Goal: Register for event/course

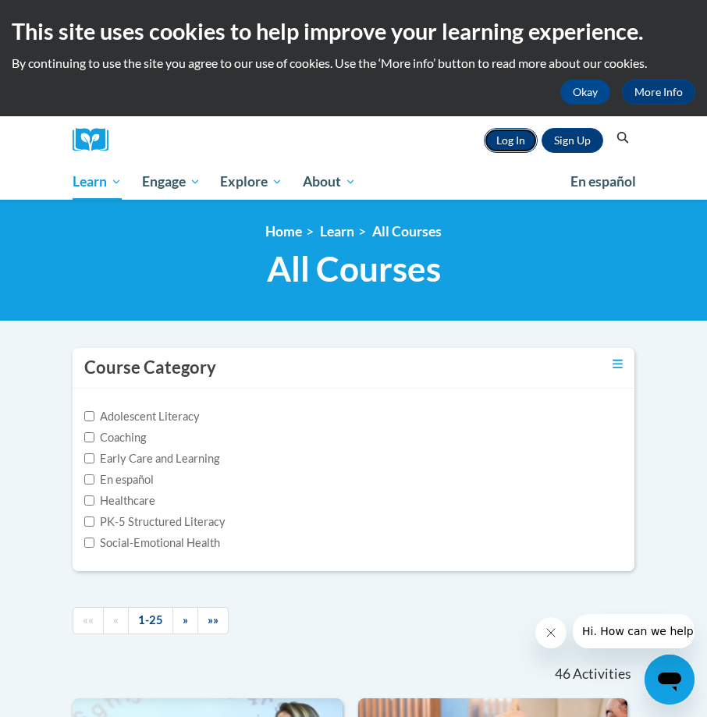
click at [506, 140] on link "Log In" at bounding box center [511, 140] width 54 height 25
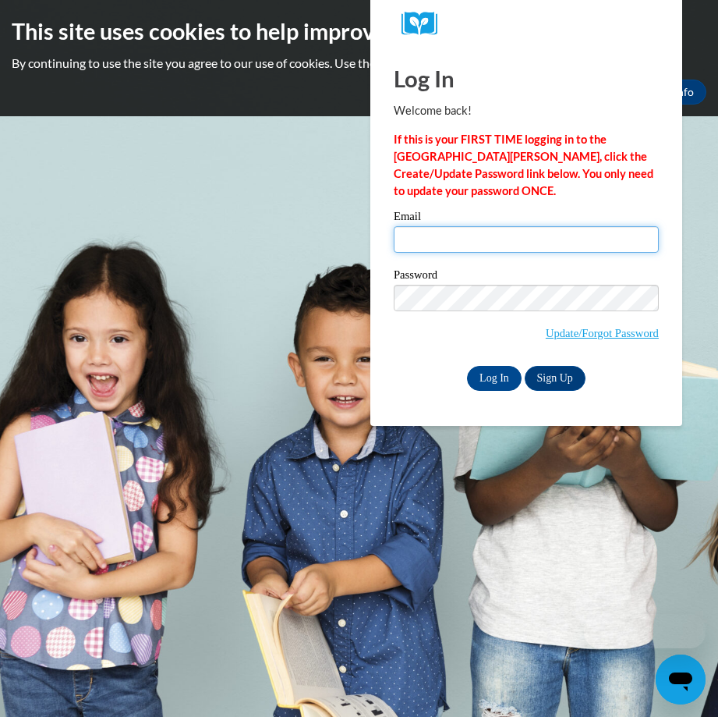
click at [459, 237] on input "Email" at bounding box center [526, 239] width 265 height 27
type input "Leslie.Calhoun@dph.ga.gov"
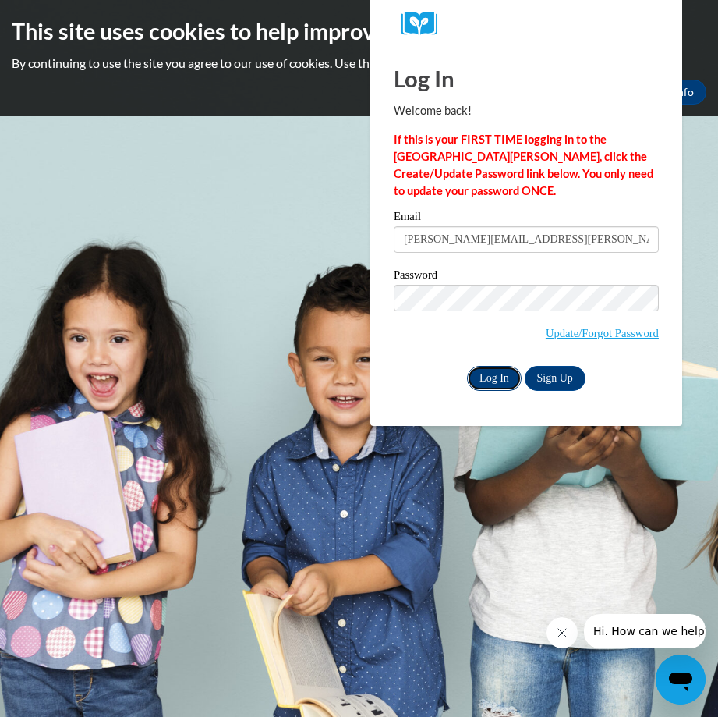
click at [488, 377] on input "Log In" at bounding box center [494, 378] width 55 height 25
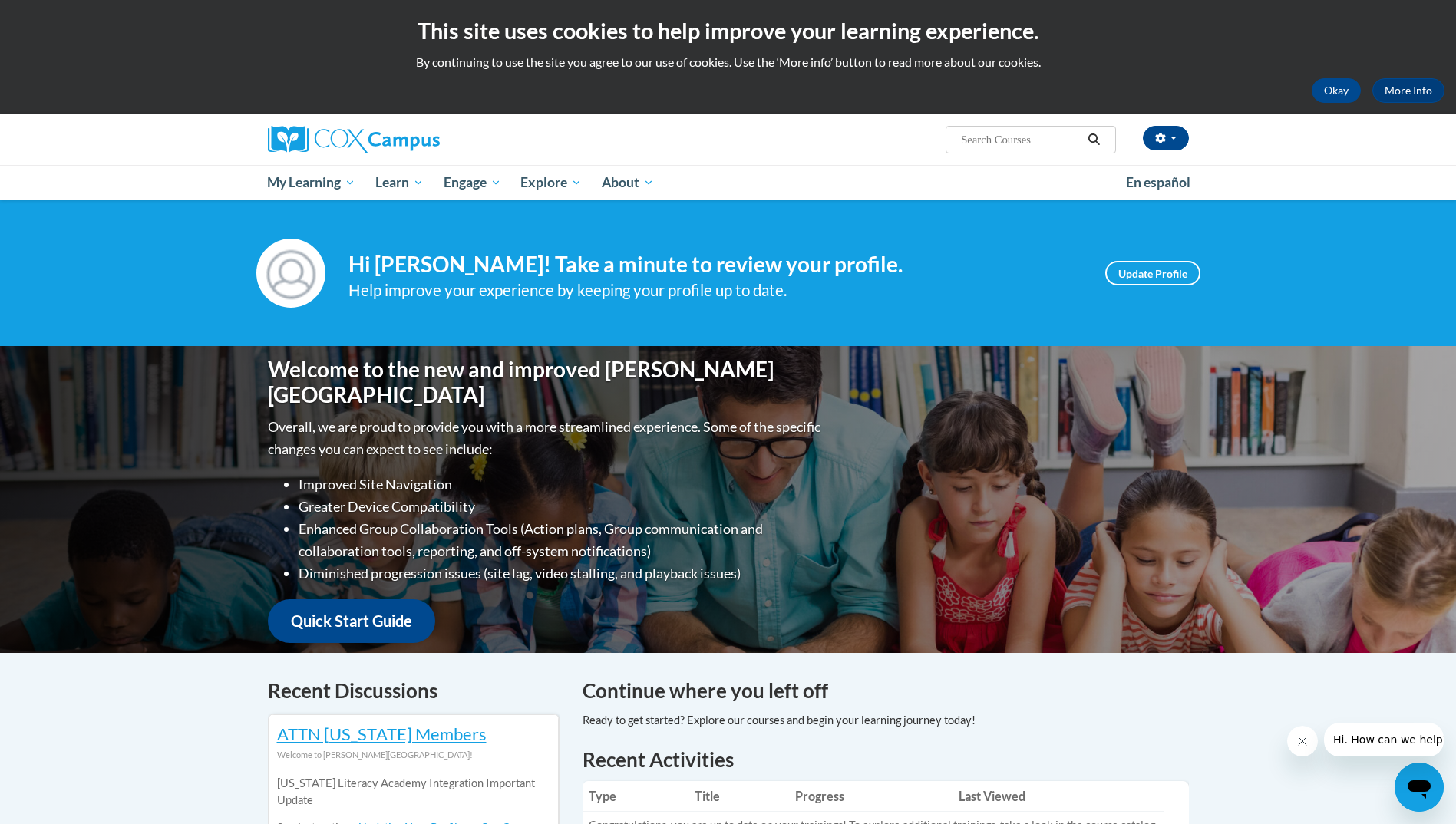
click at [695, 133] on input "Search..." at bounding box center [1020, 140] width 123 height 19
type input "pedicatric hearing screening"
click at [695, 136] on icon "Search" at bounding box center [1094, 140] width 14 height 12
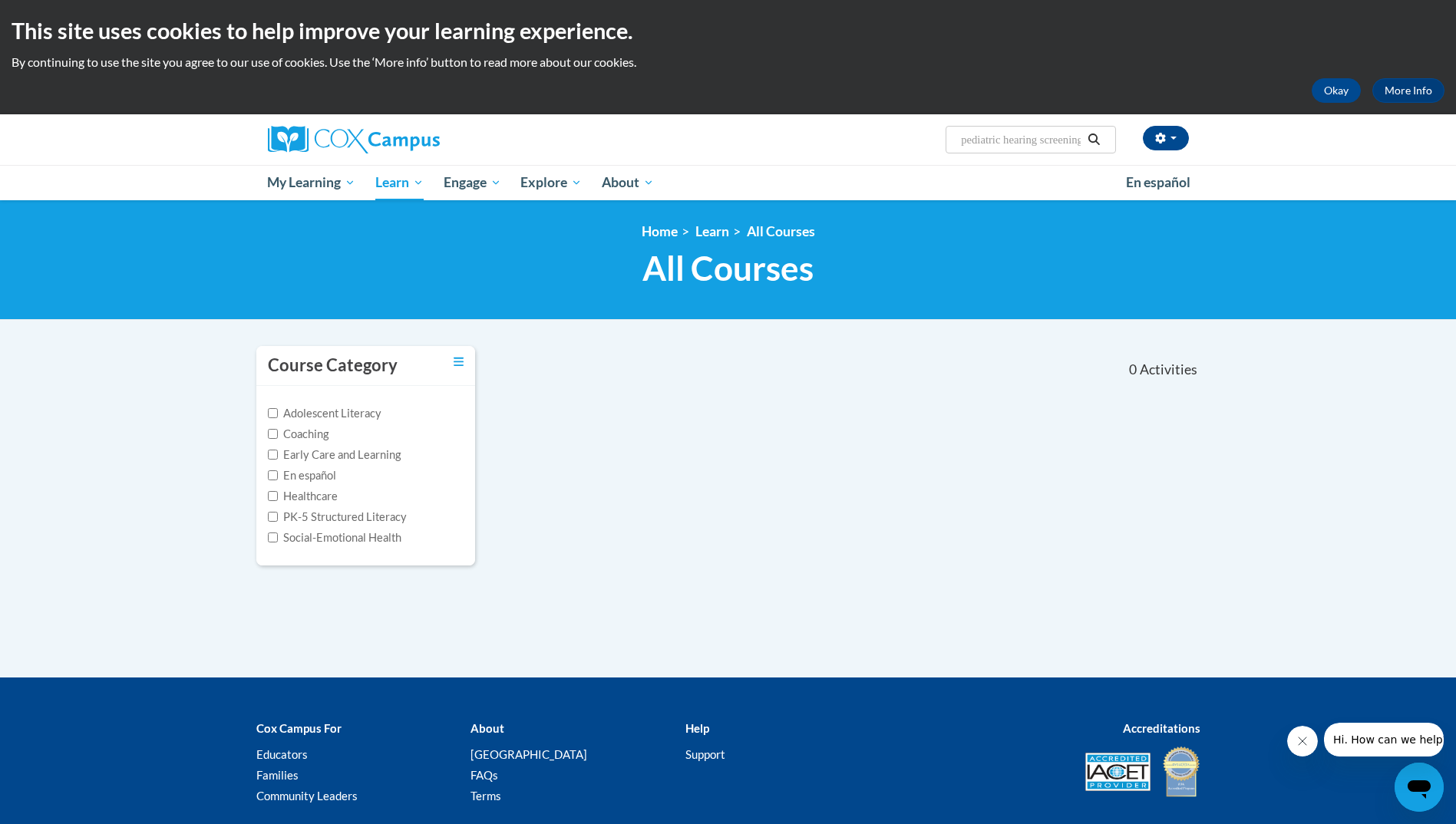
type input "pediatric hearing screening"
click at [1095, 142] on icon "Search" at bounding box center [1094, 140] width 12 height 12
type input "pediatric hearing screening"
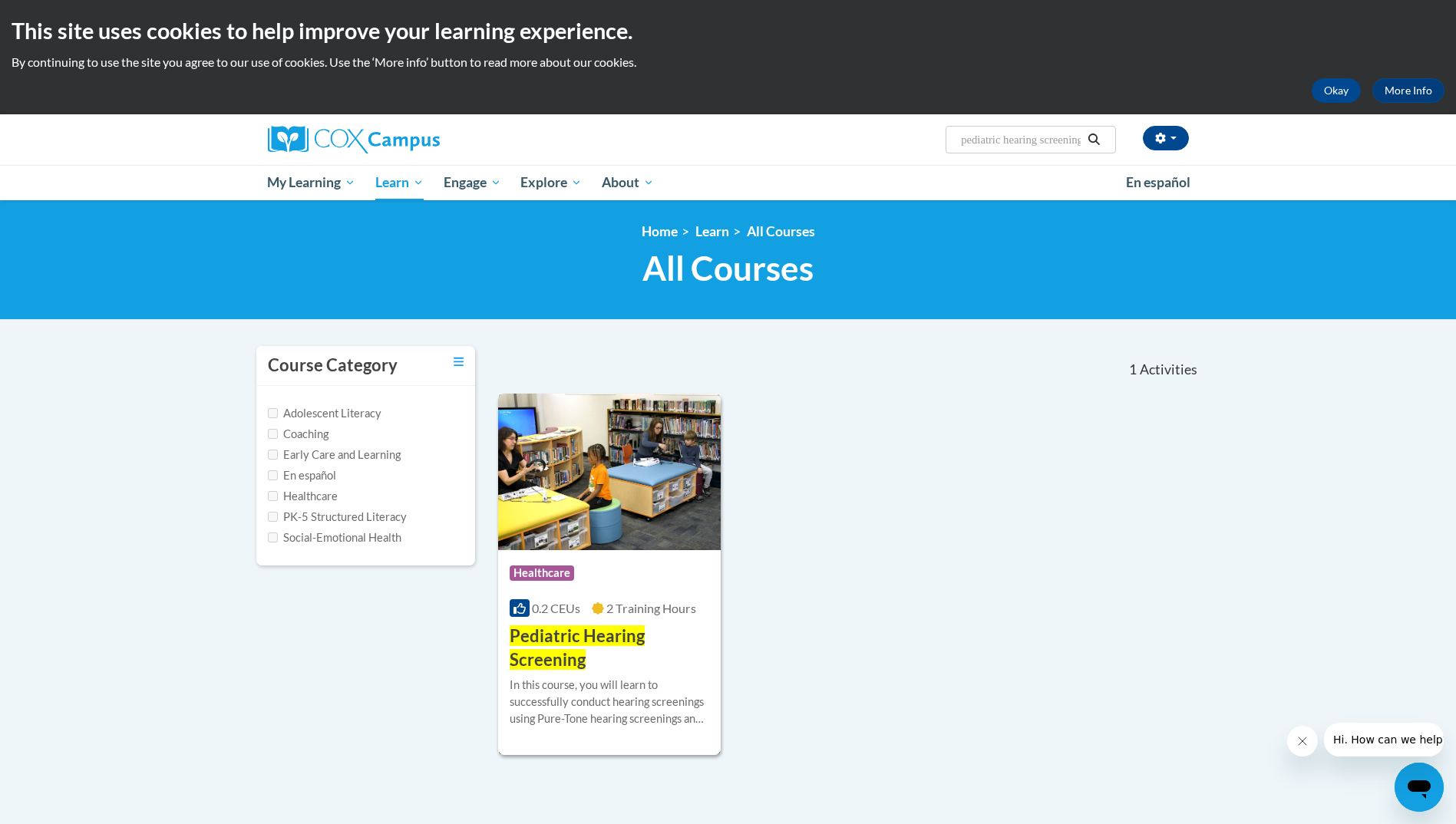
click at [554, 640] on span "Pediatric Hearing Screening" at bounding box center [576, 647] width 135 height 44
click at [558, 635] on span "Pediatric Hearing Screening" at bounding box center [576, 647] width 135 height 44
click at [597, 462] on img at bounding box center [609, 471] width 223 height 156
click at [557, 628] on span "Pediatric Hearing Screening" at bounding box center [576, 647] width 135 height 44
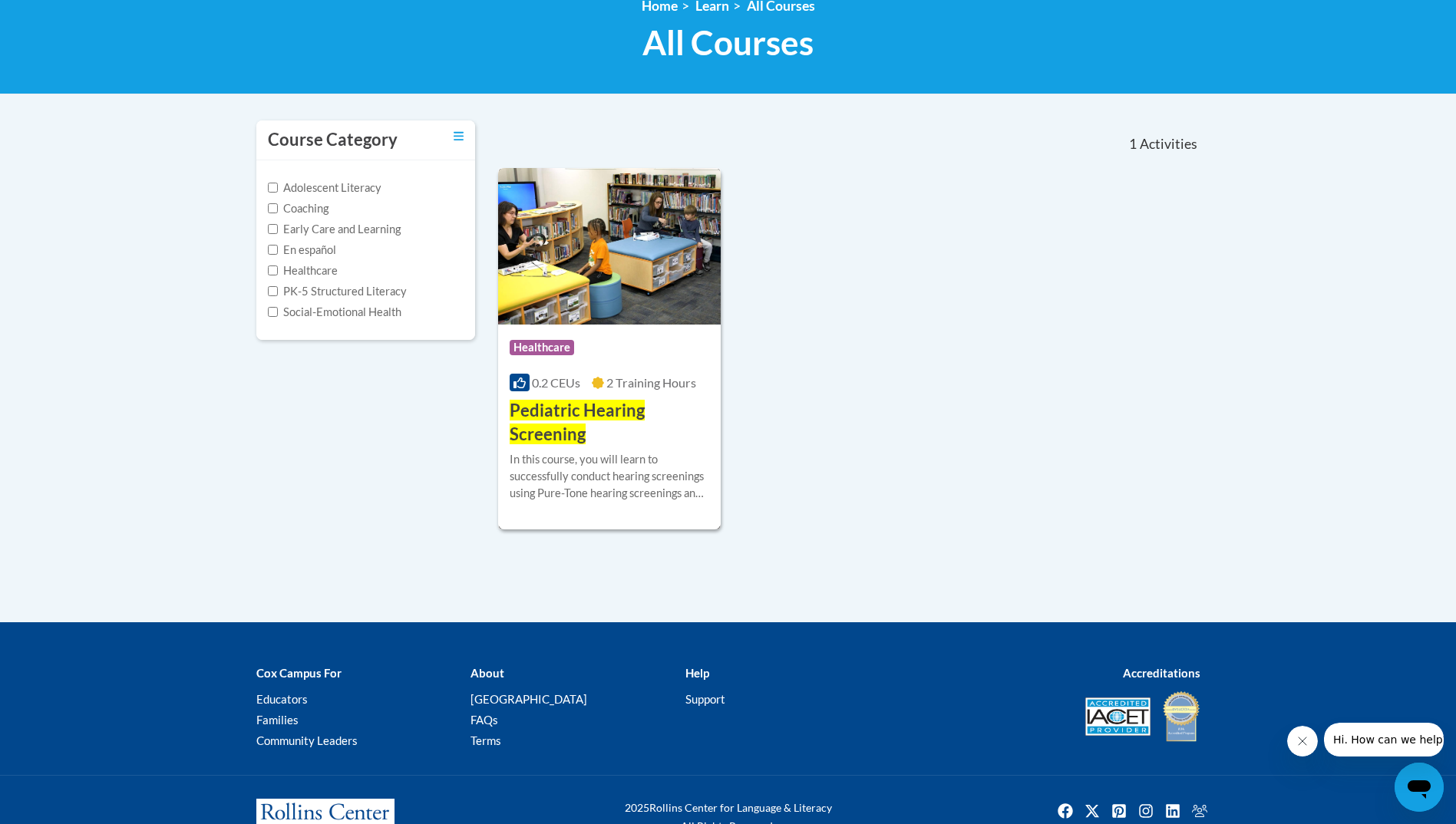
scroll to position [200, 0]
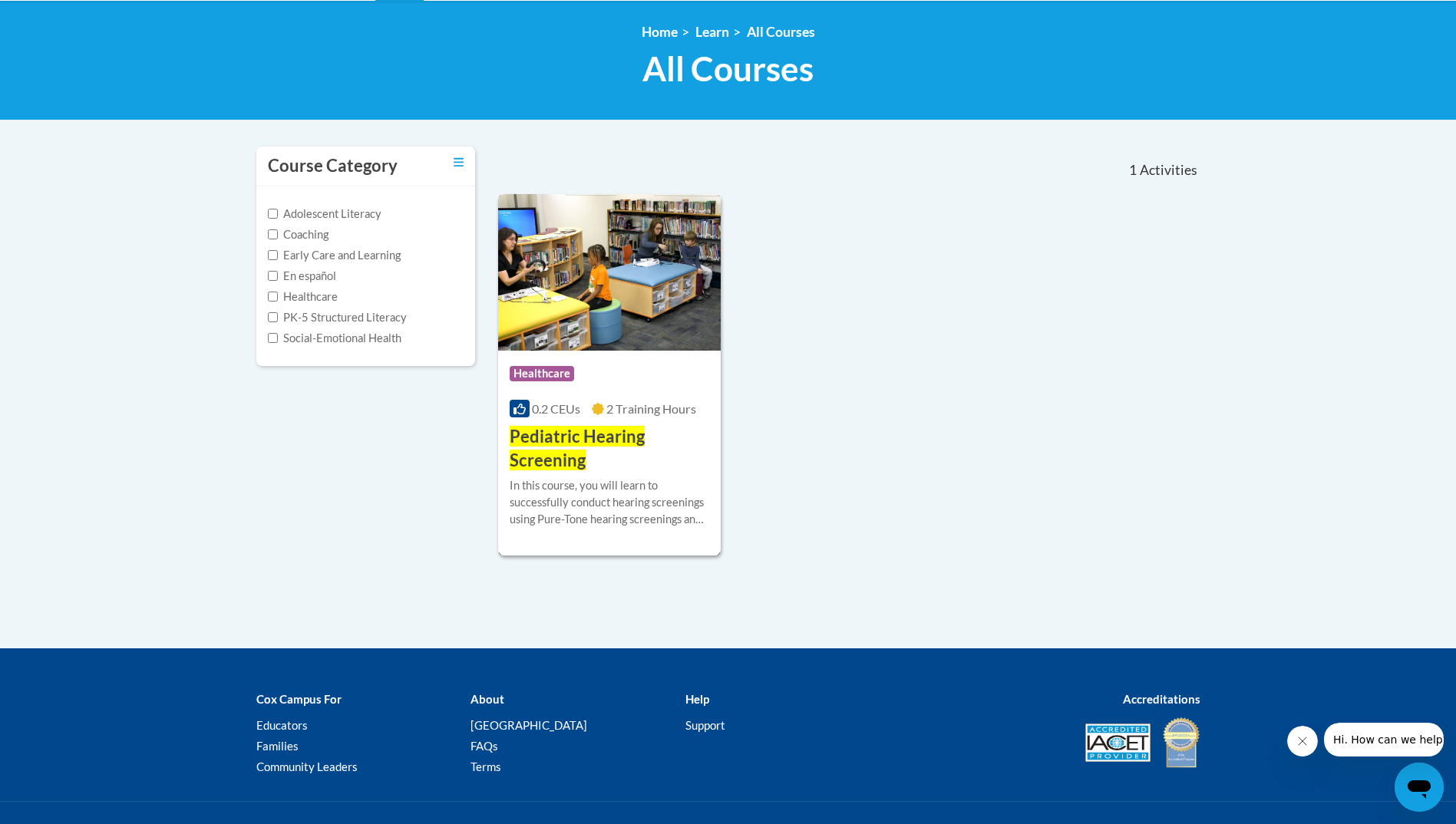
click at [581, 442] on span "Pediatric Hearing Screening" at bounding box center [576, 447] width 135 height 44
click at [593, 312] on img at bounding box center [609, 271] width 223 height 156
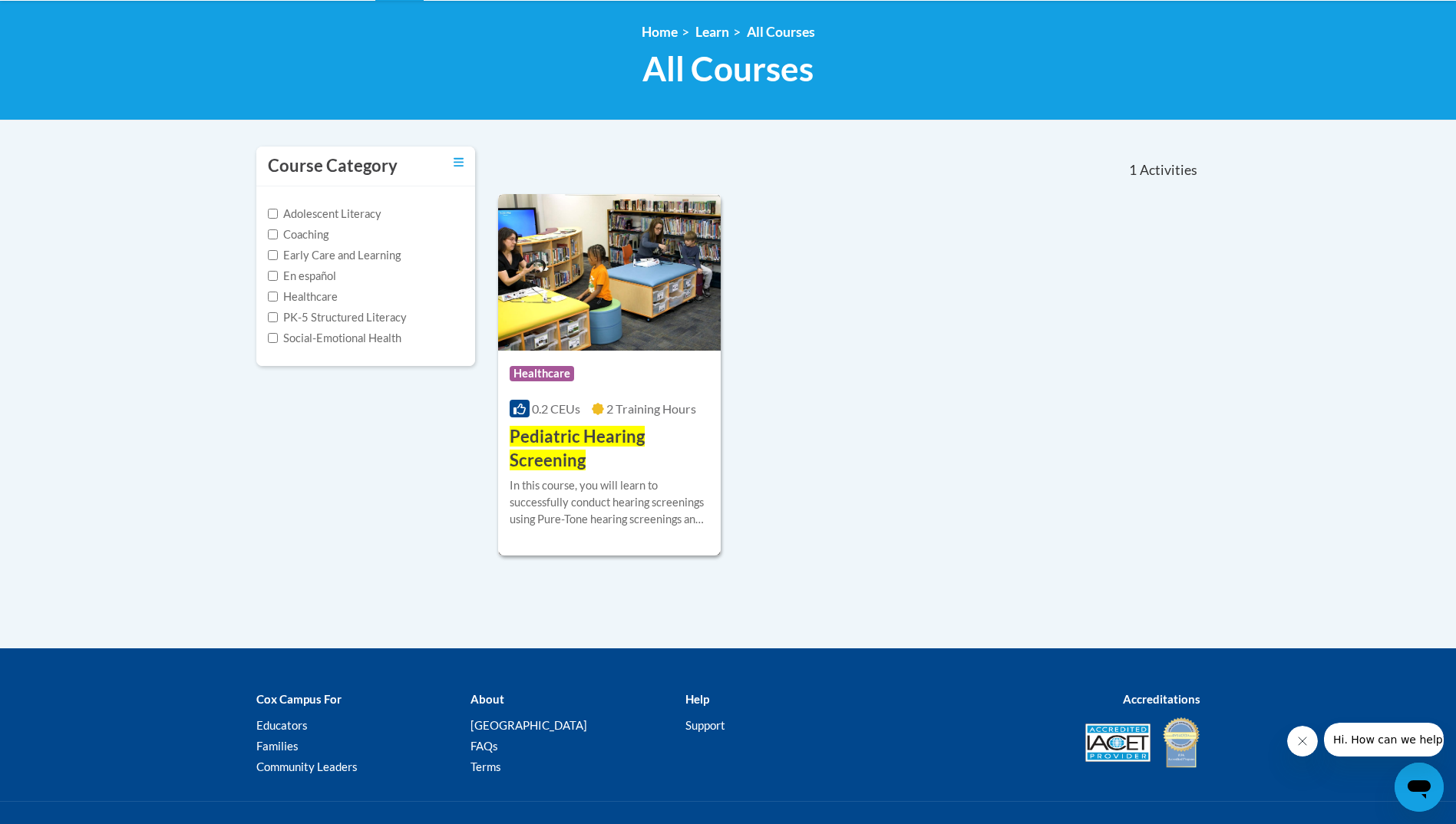
click at [593, 312] on img at bounding box center [609, 271] width 223 height 156
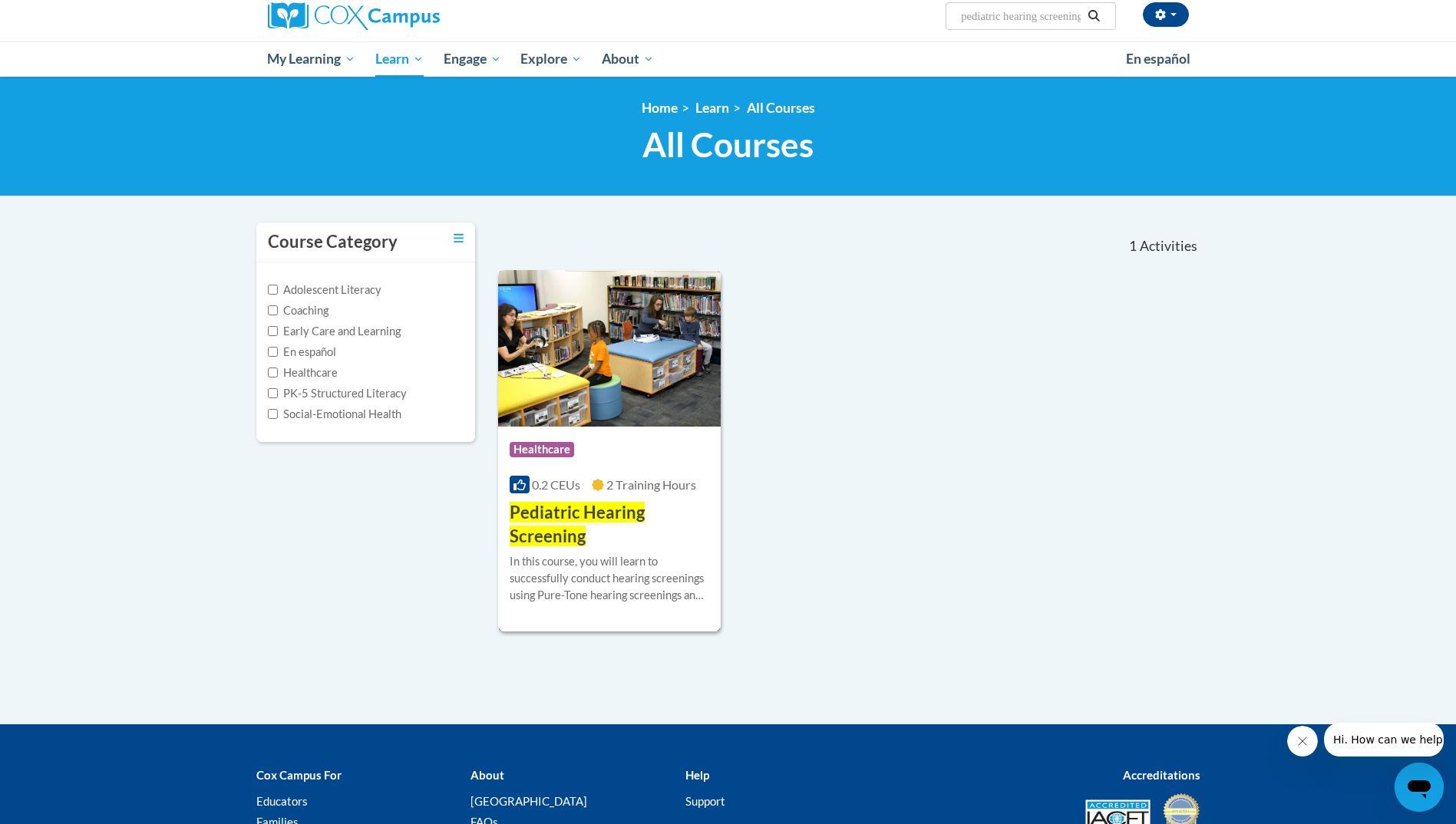
scroll to position [0, 0]
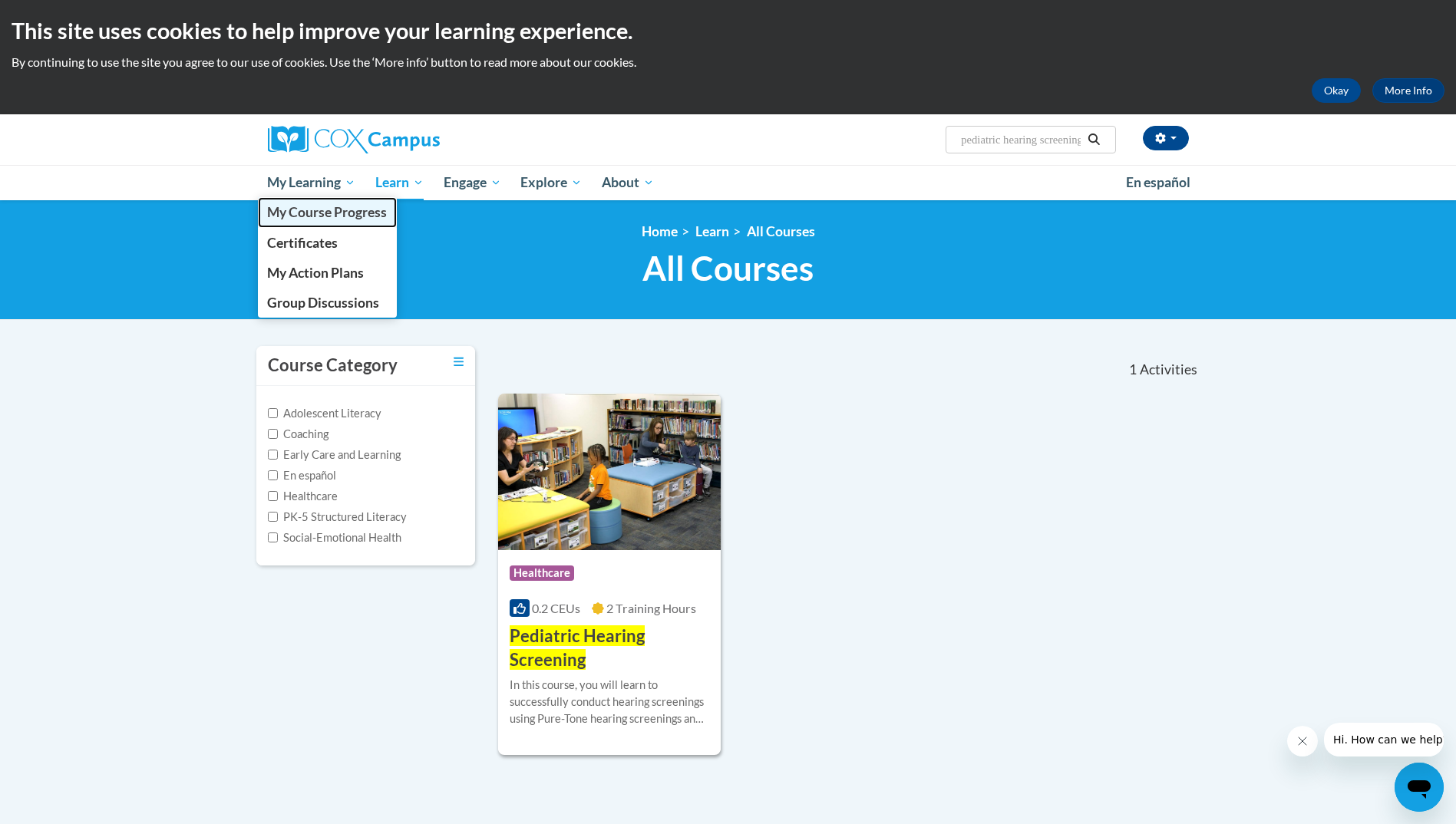
click at [351, 212] on span "My Course Progress" at bounding box center [327, 212] width 120 height 16
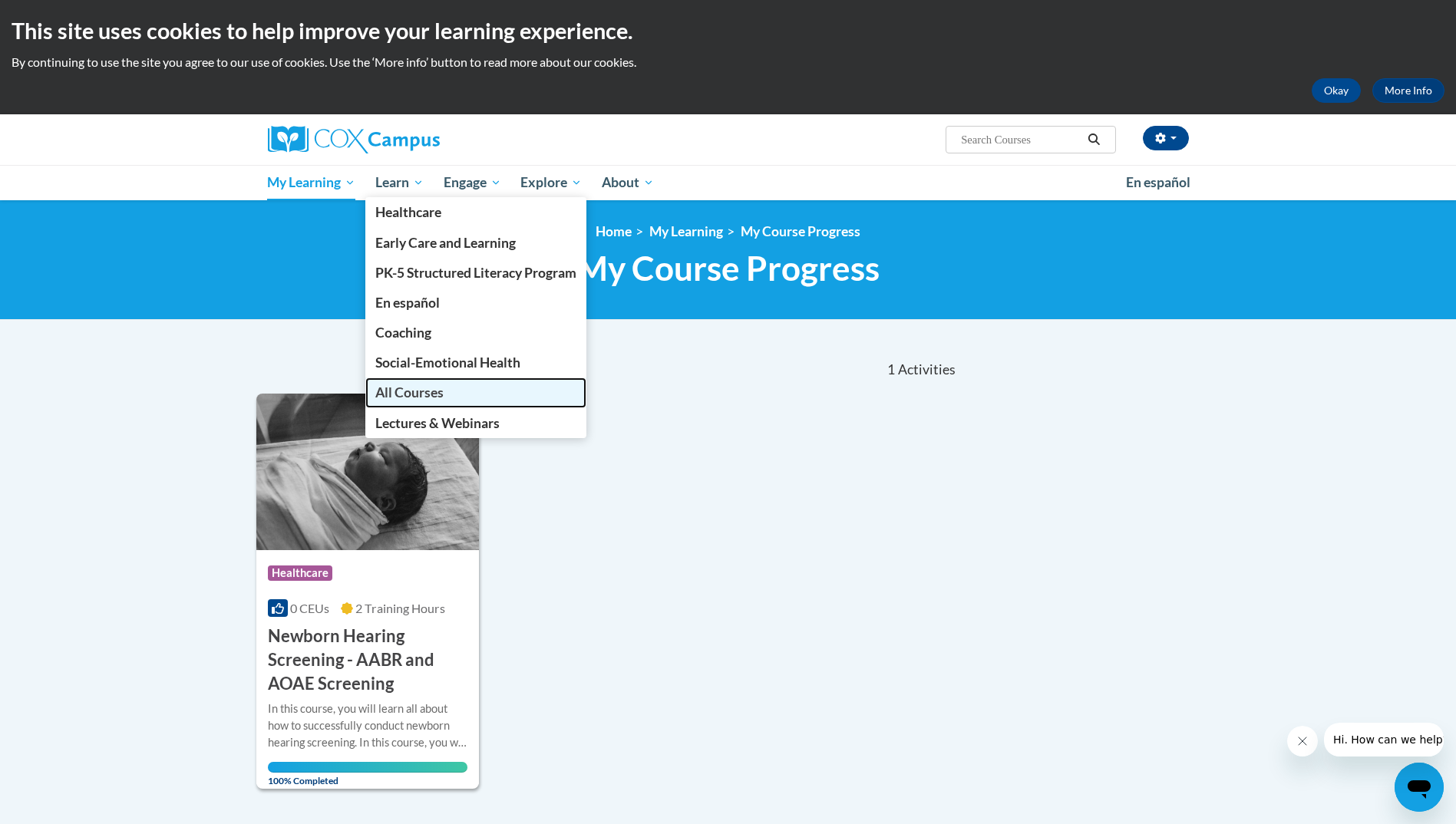
click at [427, 385] on span "All Courses" at bounding box center [408, 392] width 68 height 16
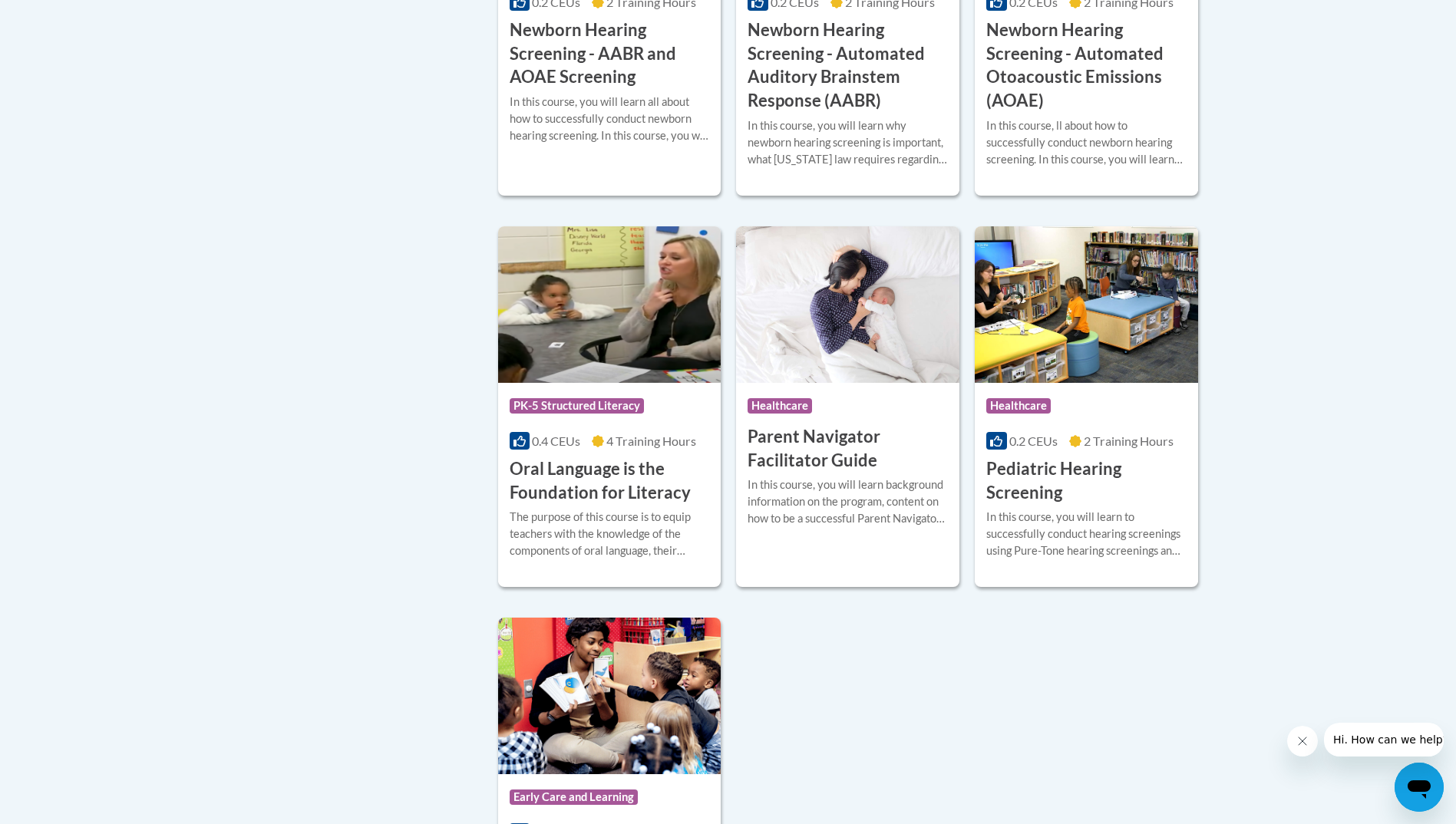
scroll to position [3069, 0]
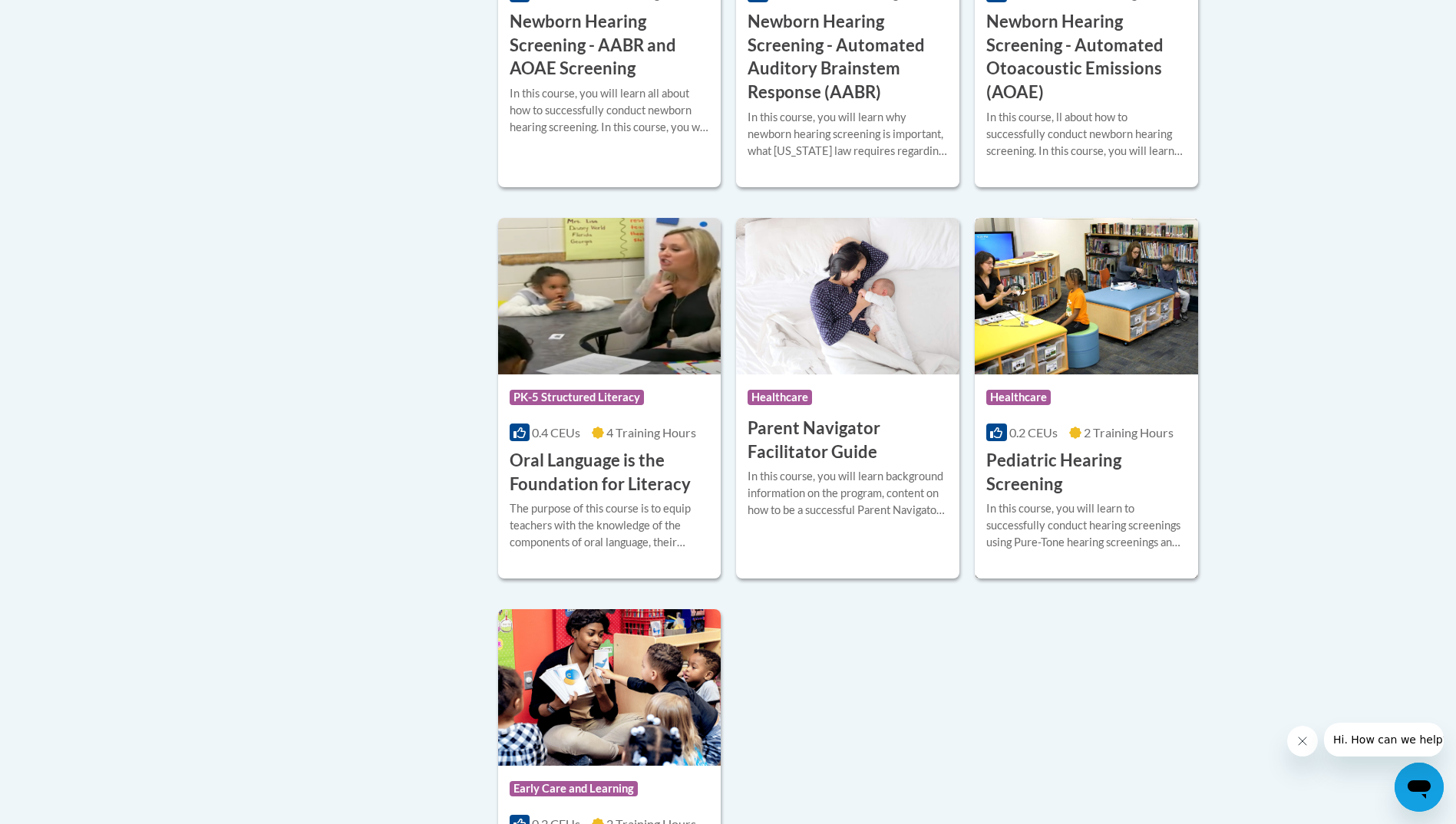
click at [1046, 363] on img at bounding box center [1086, 296] width 223 height 156
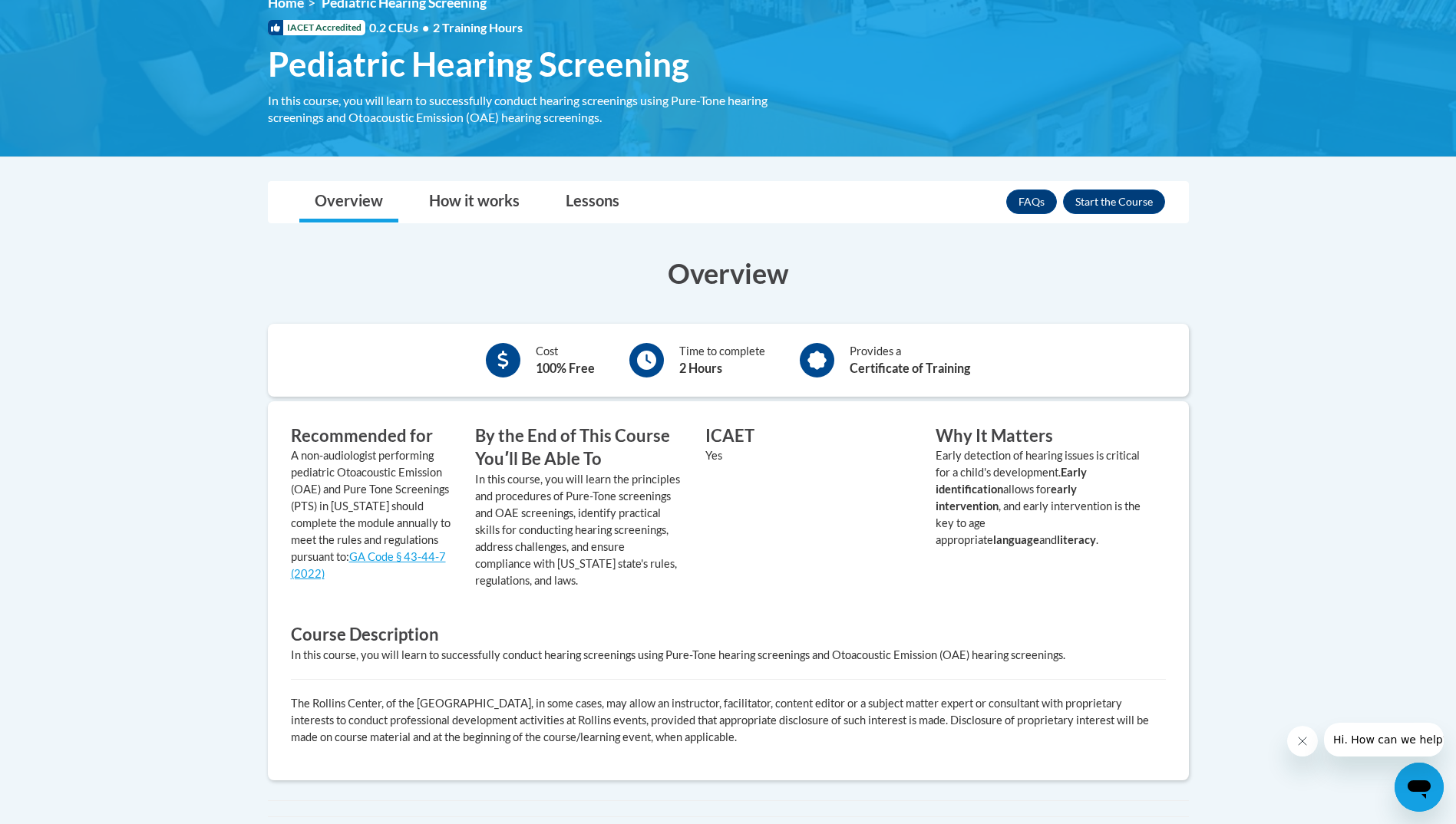
scroll to position [307, 0]
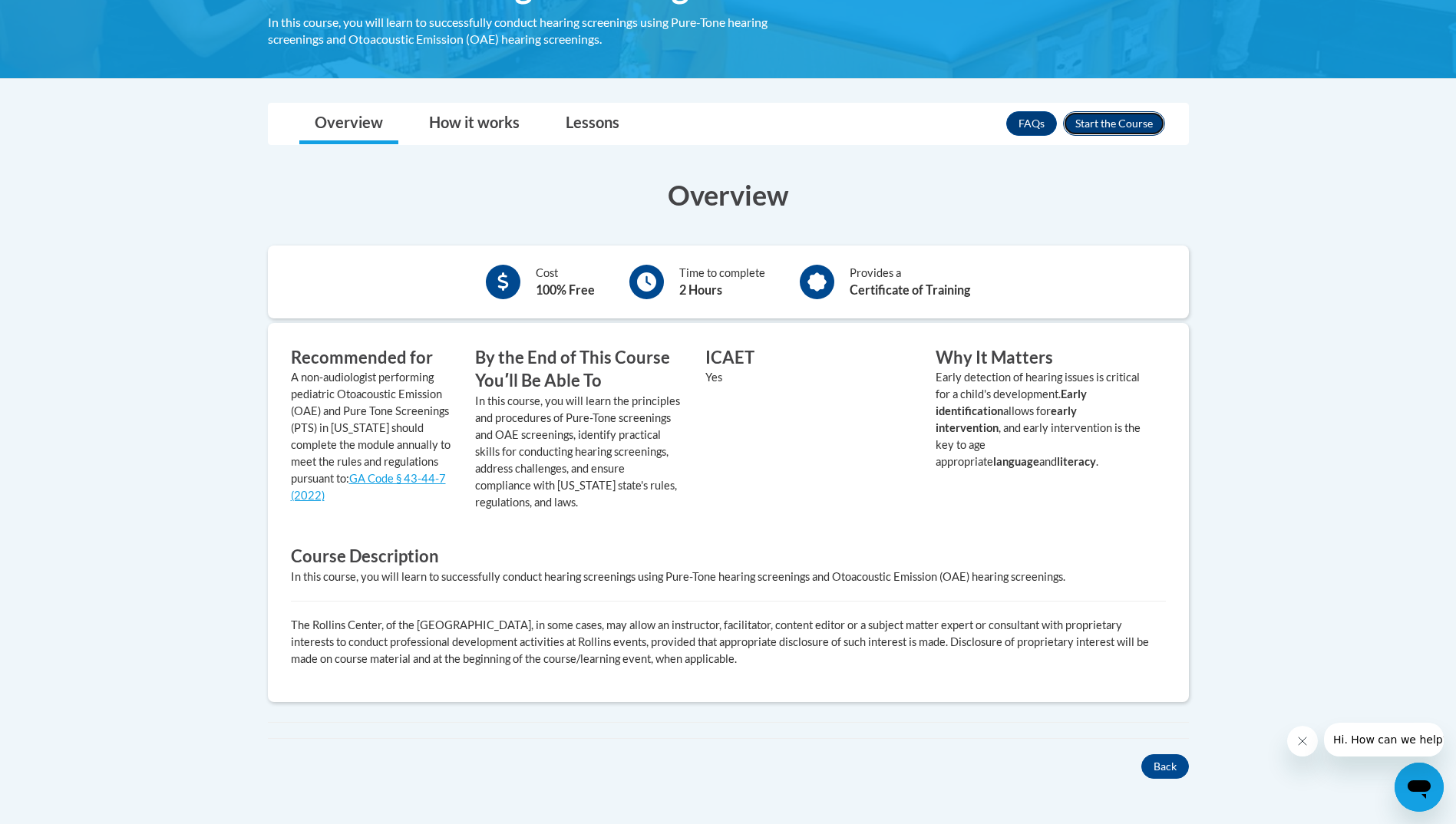
click at [1123, 126] on button "Enroll" at bounding box center [1114, 123] width 102 height 25
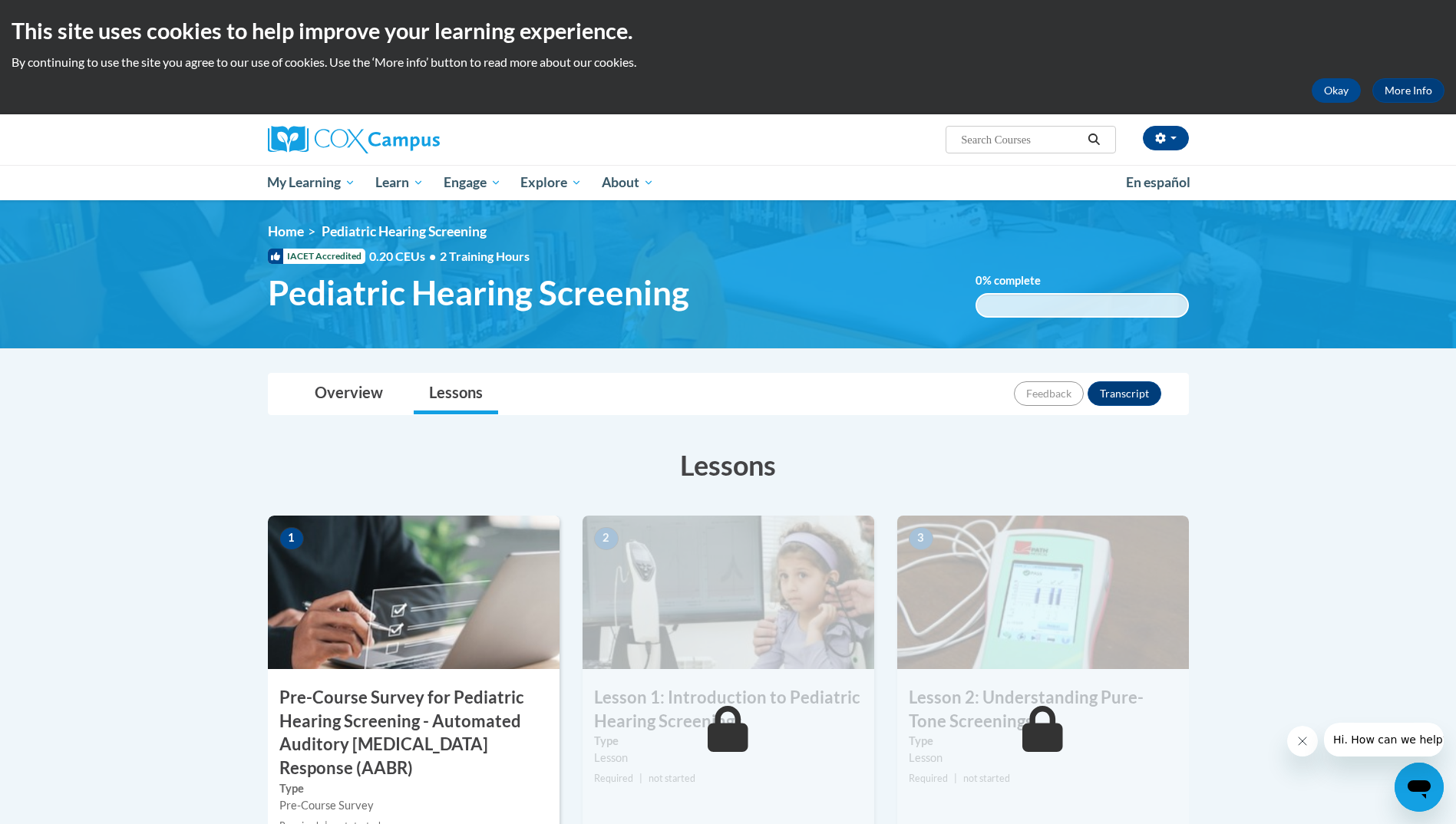
click at [433, 709] on h3 "Pre-Course Survey for Pediatric Hearing Screening - Automated Auditory [MEDICAL…" at bounding box center [413, 733] width 291 height 94
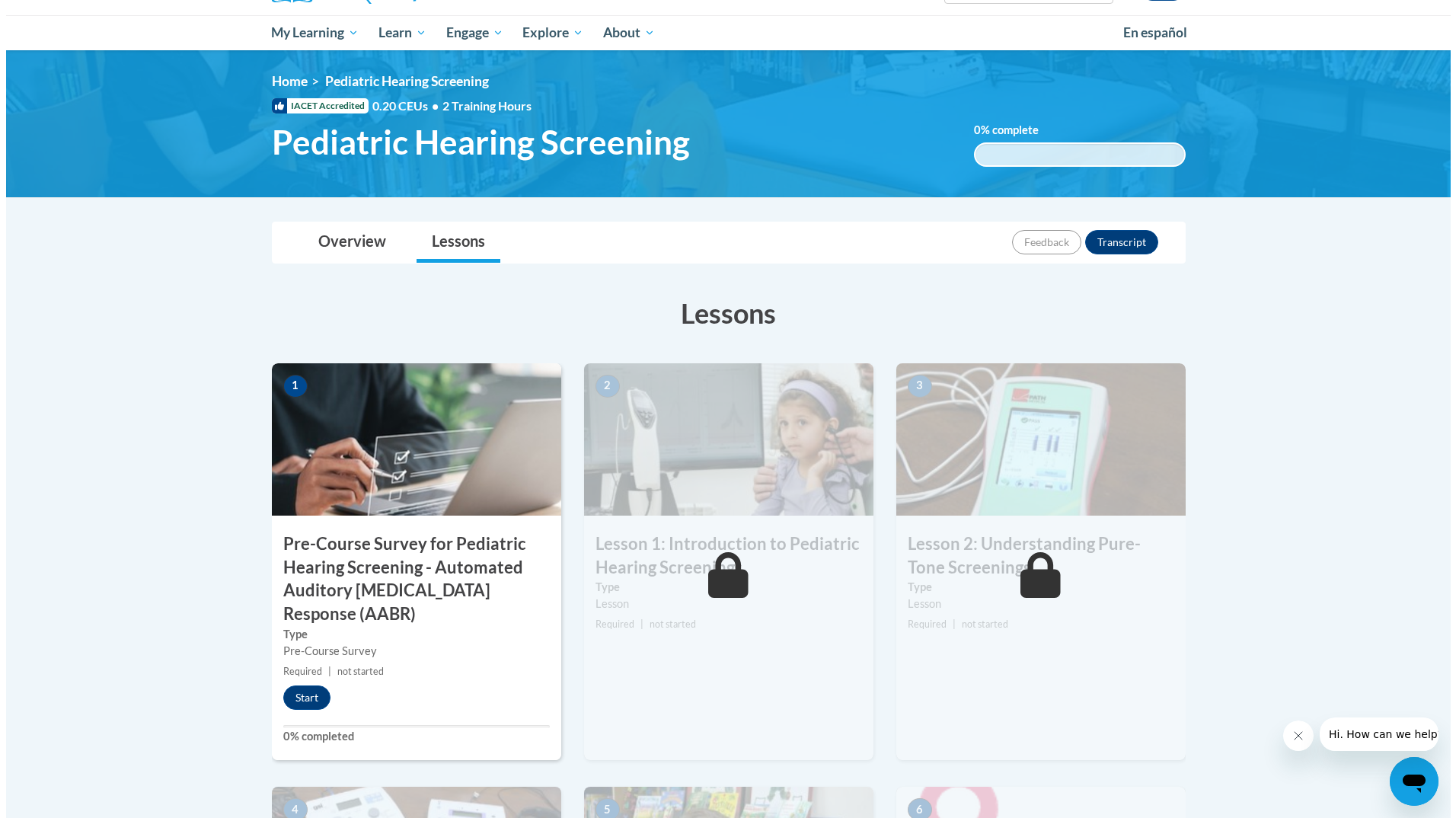
scroll to position [152, 0]
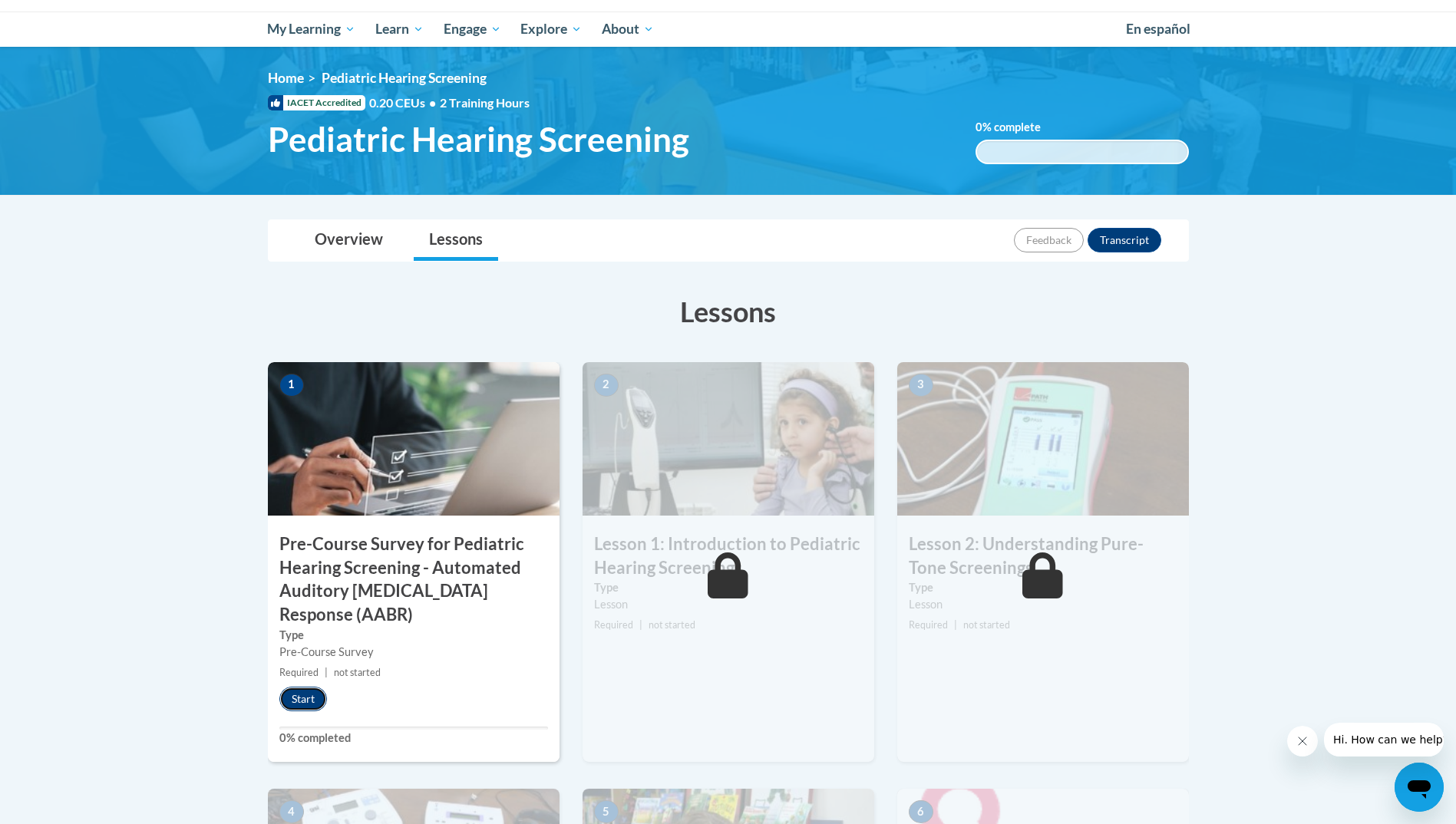
click at [312, 697] on button "Start" at bounding box center [303, 698] width 47 height 25
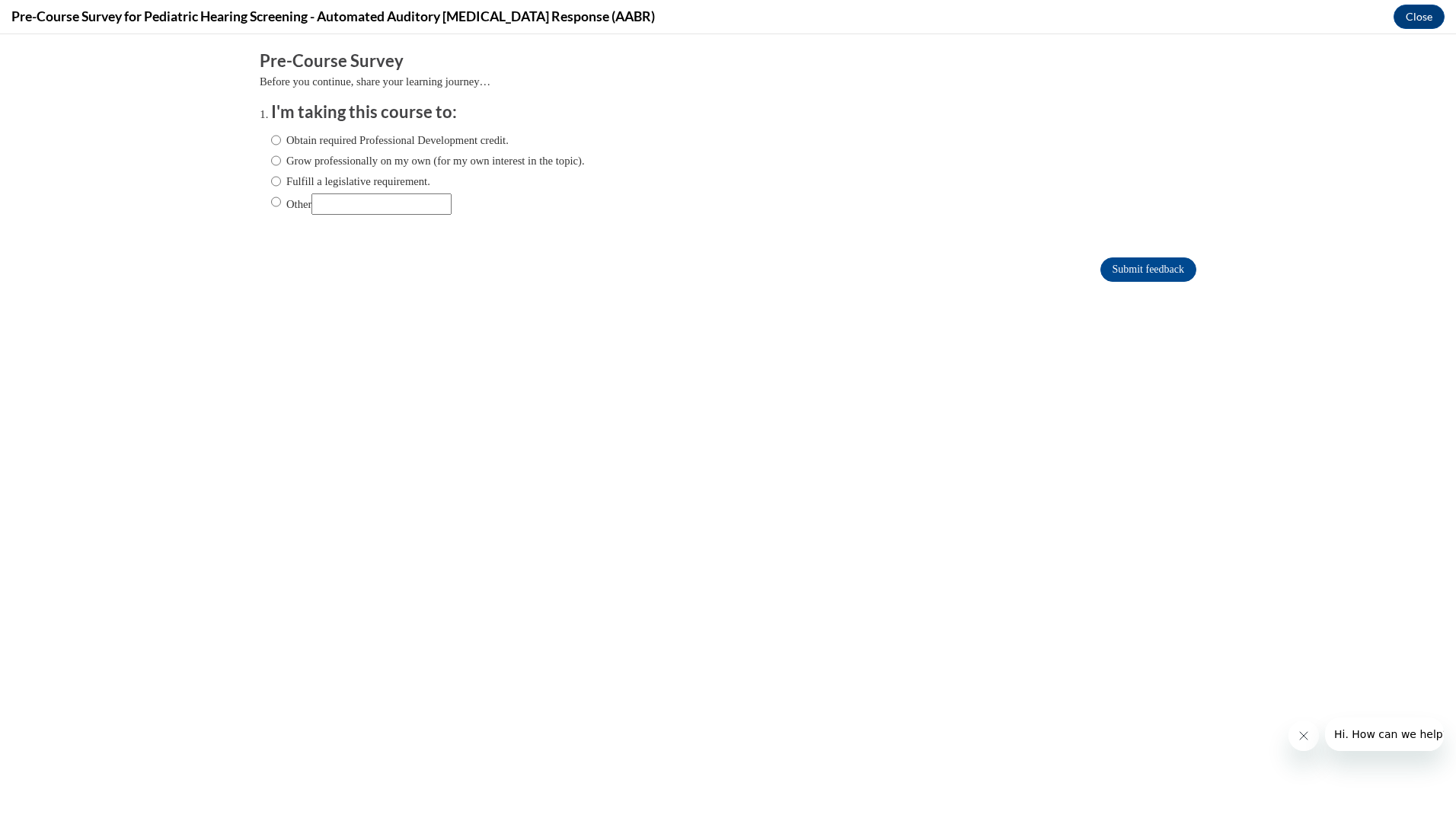
scroll to position [0, 0]
click at [358, 140] on label "Obtain required Professional Development credit." at bounding box center [389, 140] width 237 height 17
click at [281, 140] on input "Obtain required Professional Development credit." at bounding box center [276, 140] width 10 height 17
radio input "true"
click at [1138, 269] on input "Submit feedback" at bounding box center [1148, 269] width 96 height 24
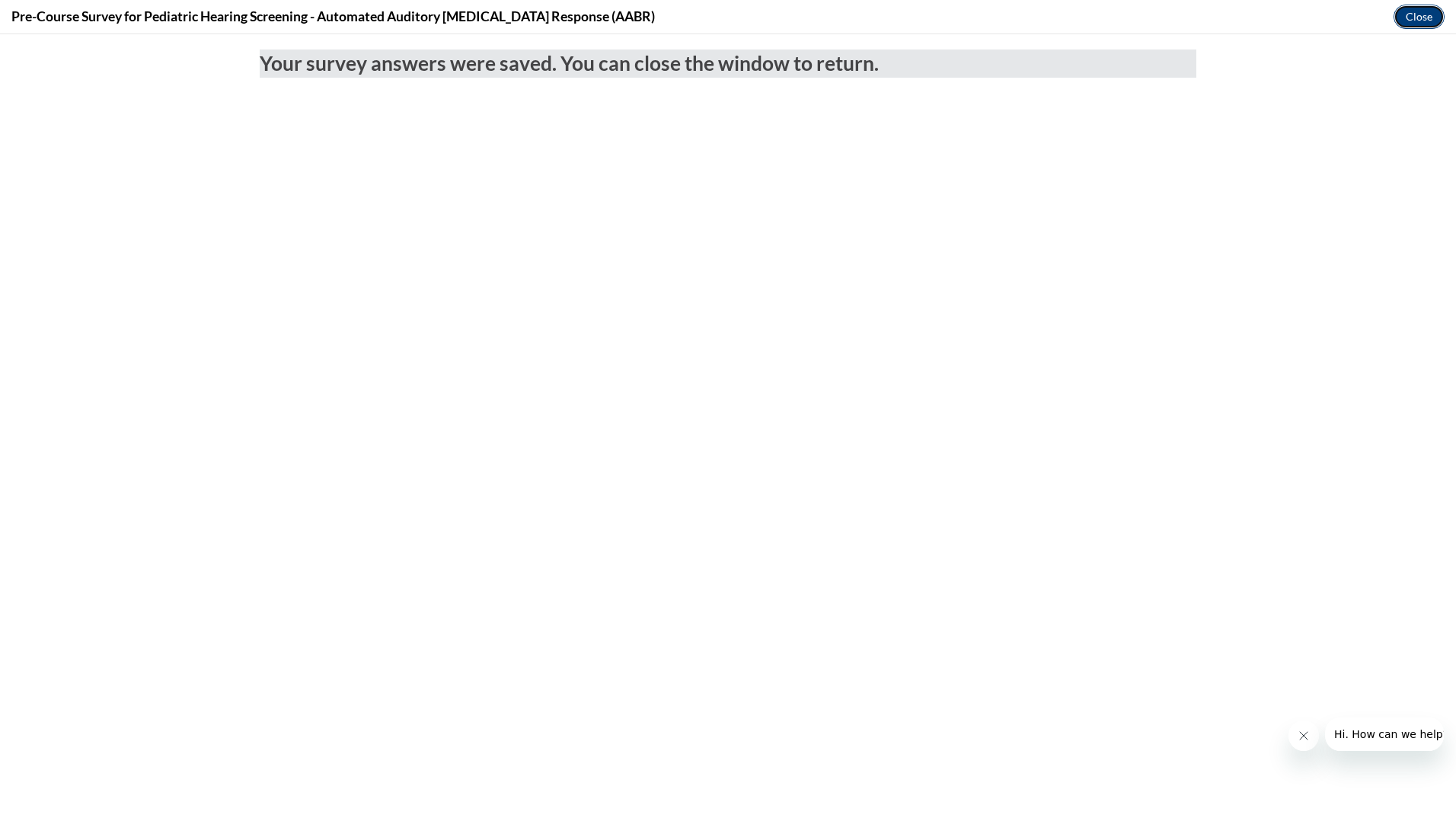
click at [1419, 16] on button "Close" at bounding box center [1419, 17] width 51 height 24
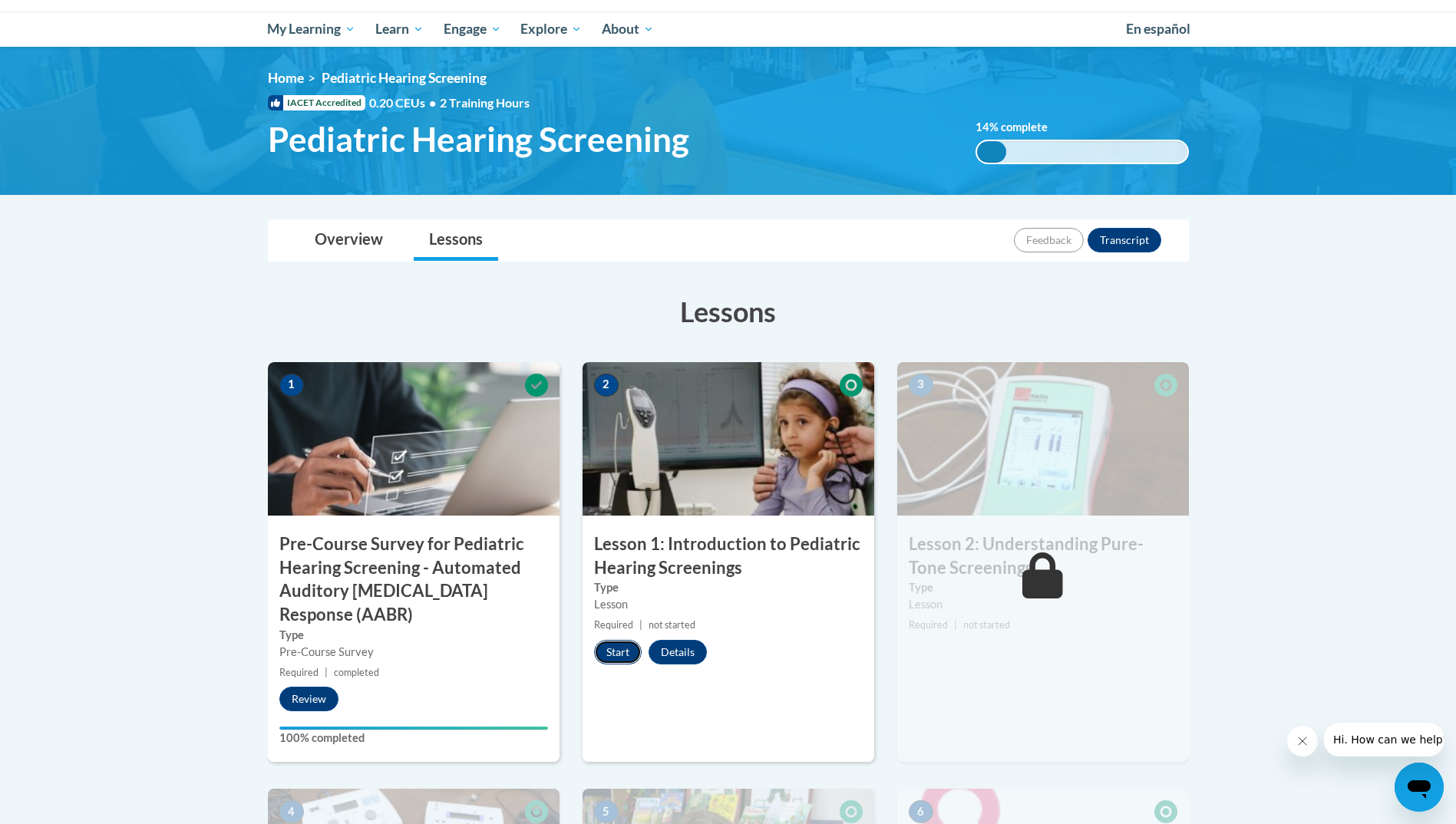
click at [613, 651] on button "Start" at bounding box center [618, 652] width 47 height 25
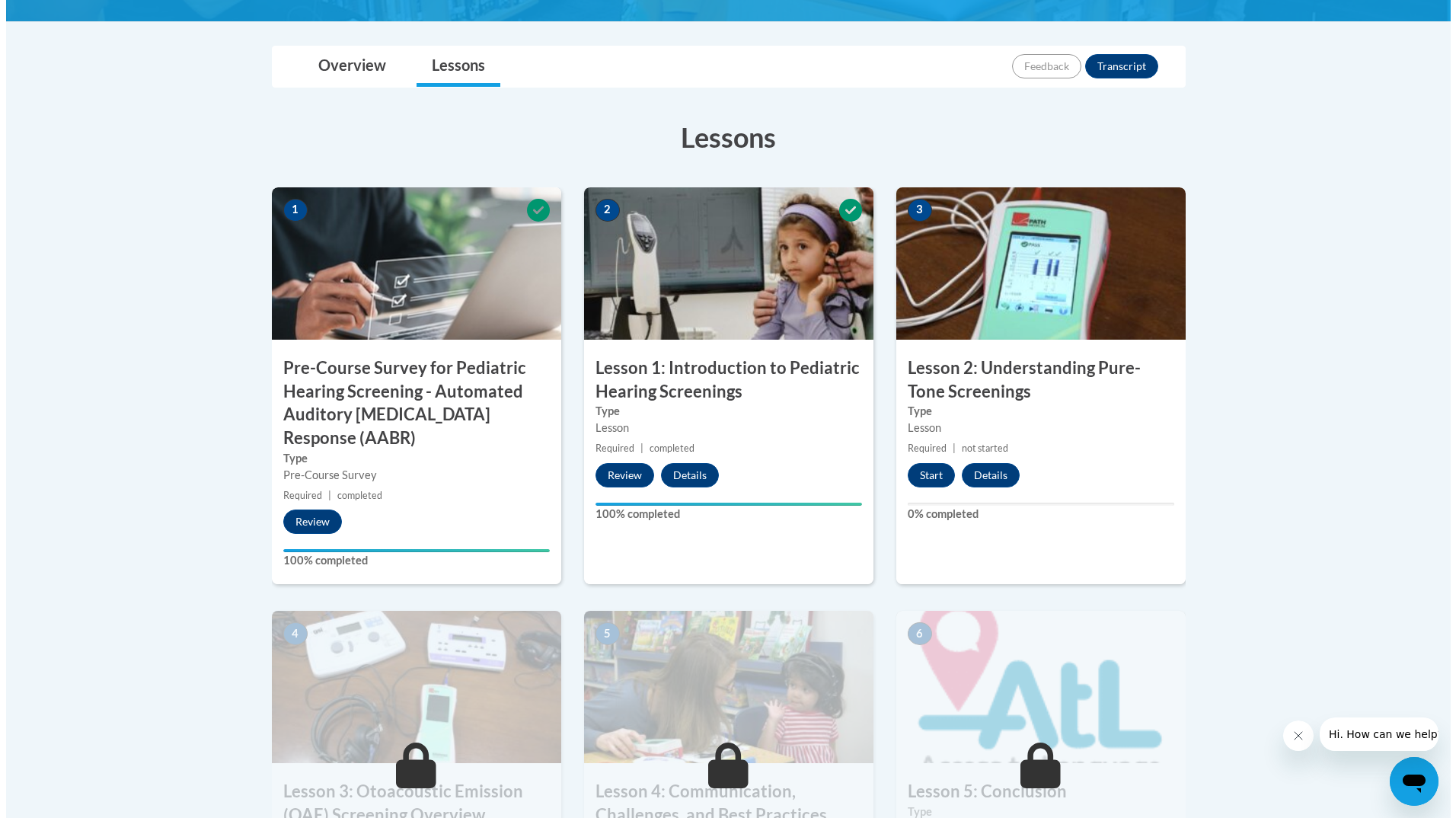
scroll to position [381, 0]
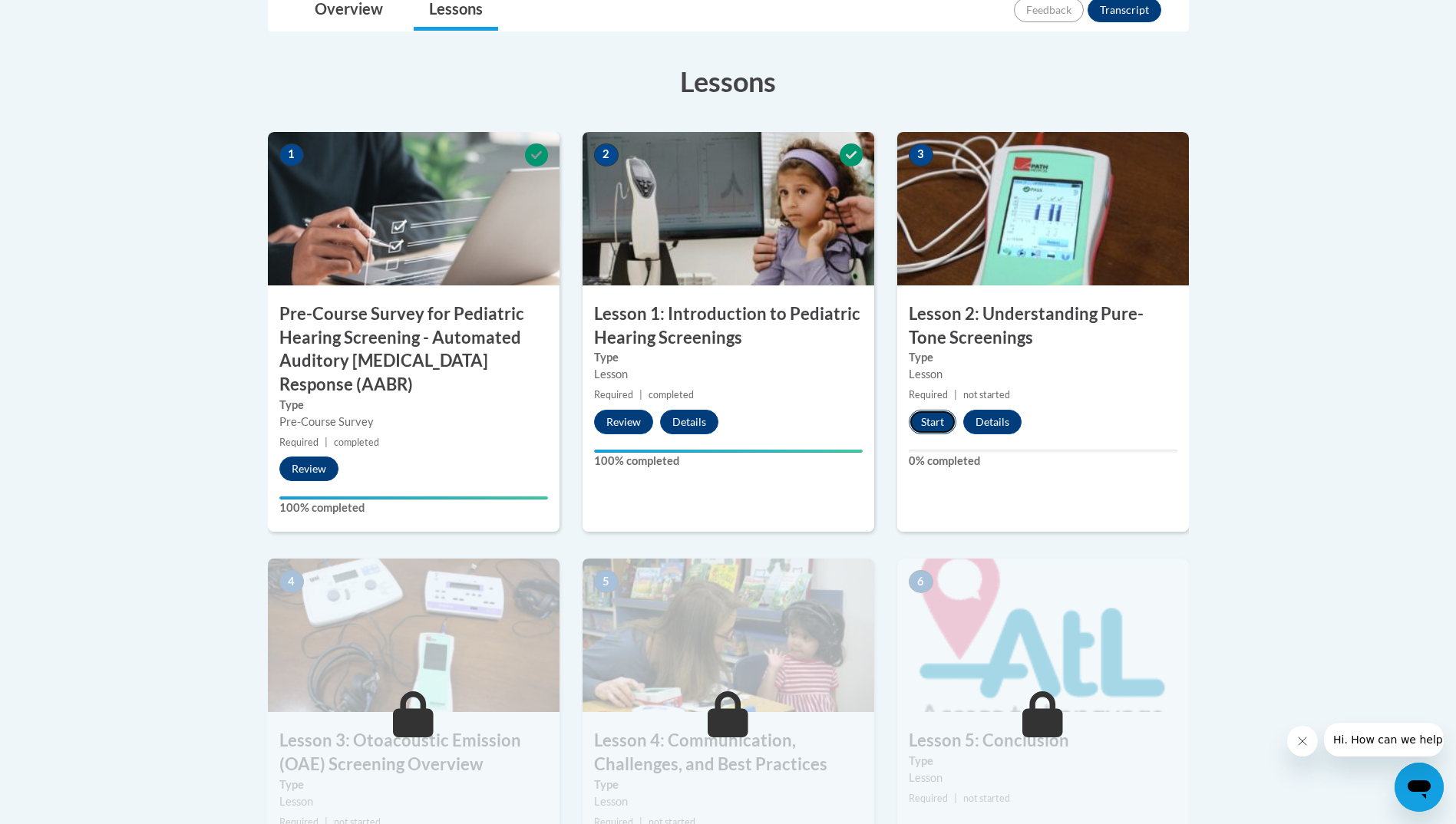
click at [938, 416] on button "Start" at bounding box center [933, 422] width 47 height 25
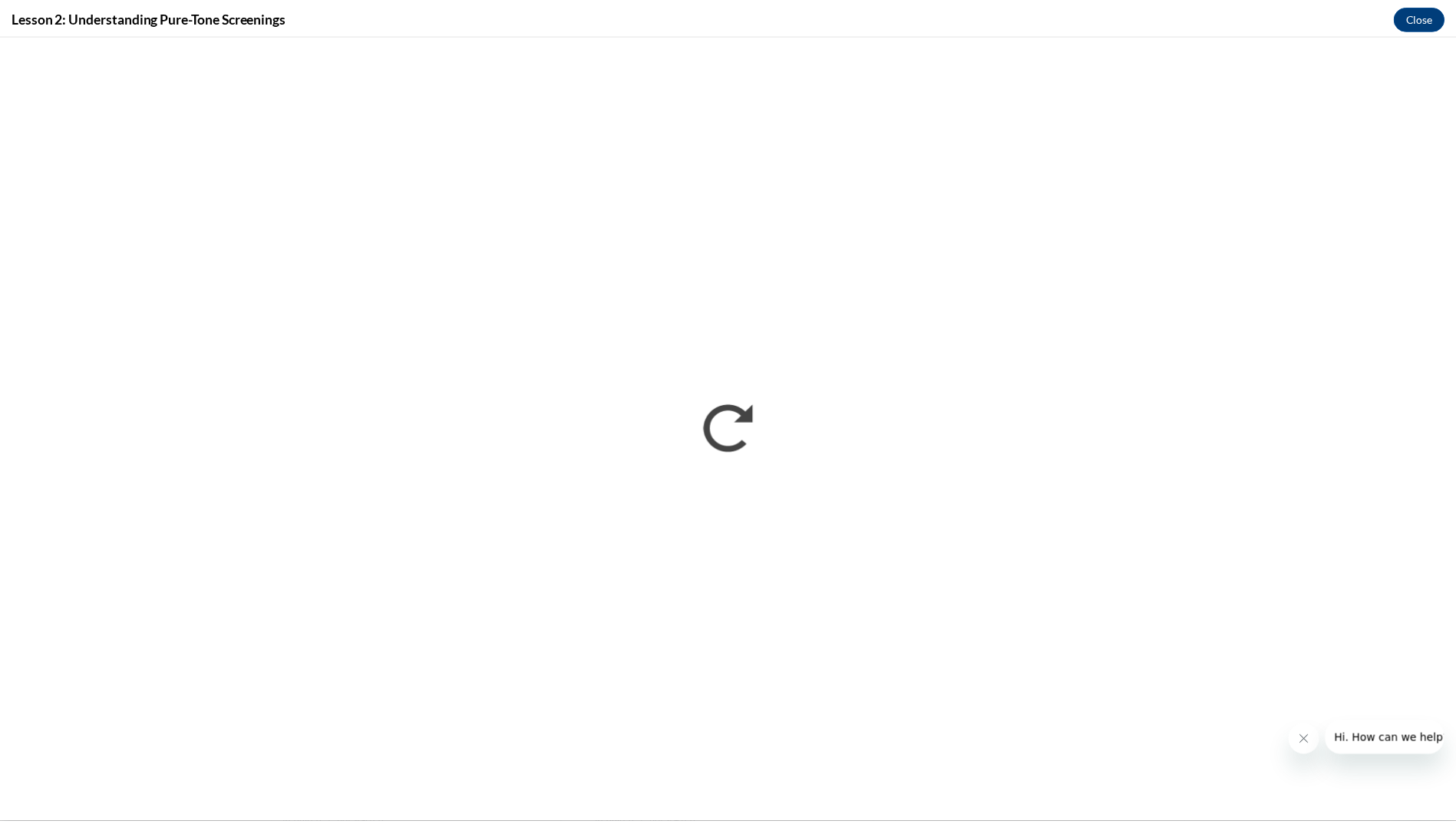
scroll to position [0, 0]
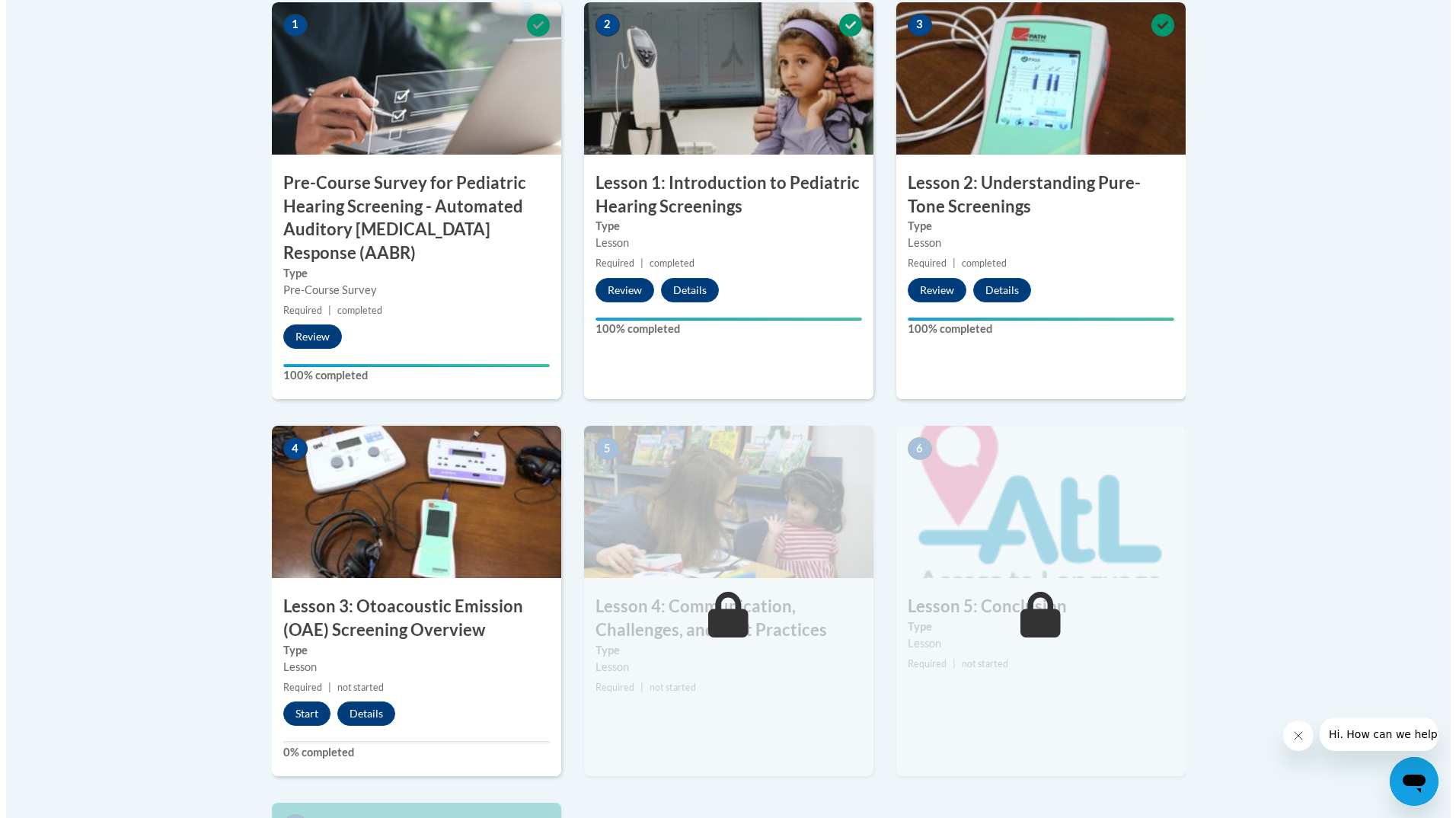
scroll to position [533, 0]
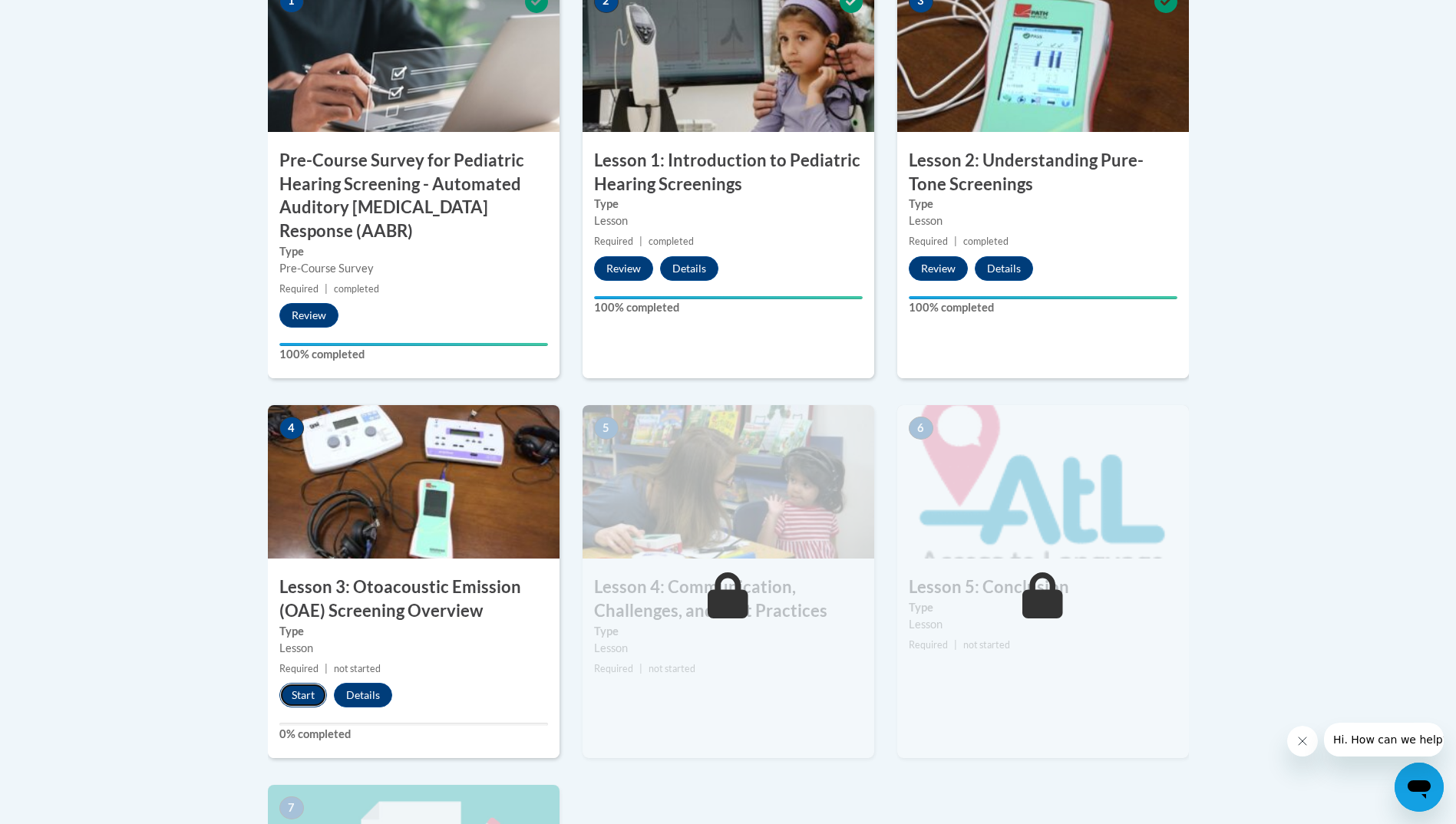
click at [302, 693] on button "Start" at bounding box center [303, 694] width 47 height 25
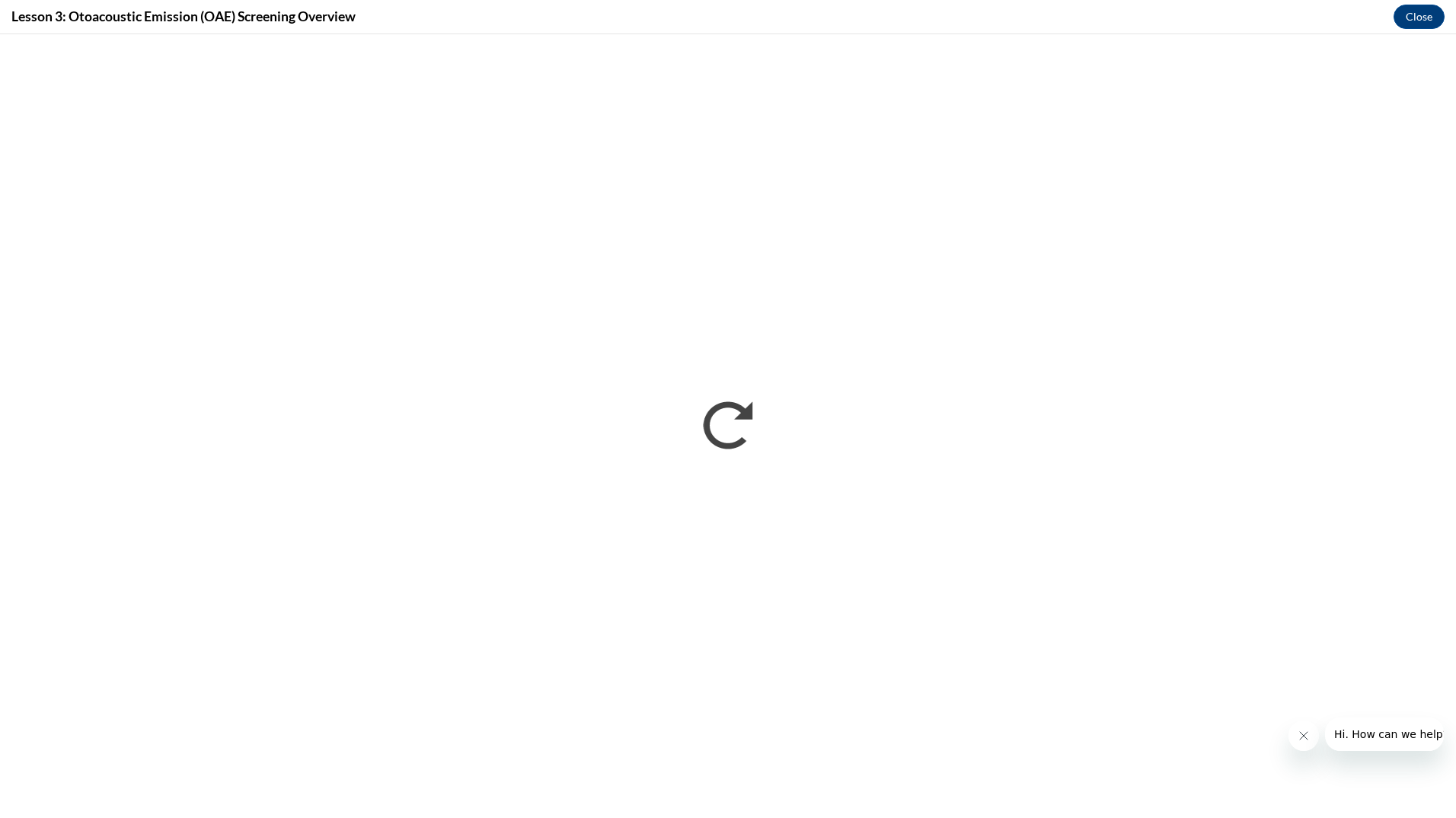
scroll to position [0, 0]
